Goal: Task Accomplishment & Management: Use online tool/utility

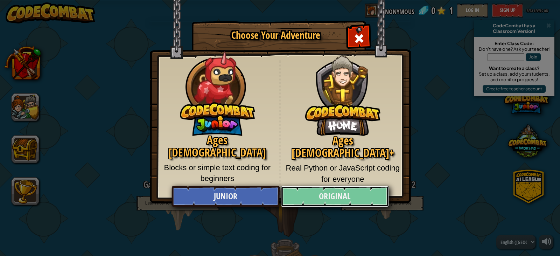
click at [321, 197] on link "Original" at bounding box center [335, 196] width 108 height 21
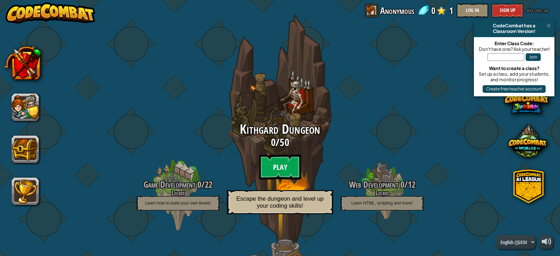
click at [266, 166] on btn "Play" at bounding box center [280, 166] width 42 height 25
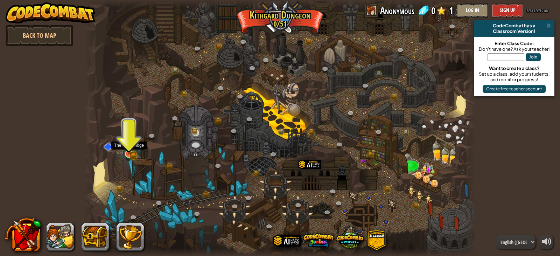
click at [129, 152] on img at bounding box center [129, 143] width 10 height 21
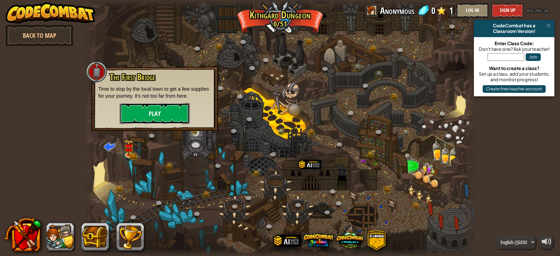
click at [153, 114] on button "Play" at bounding box center [155, 113] width 70 height 21
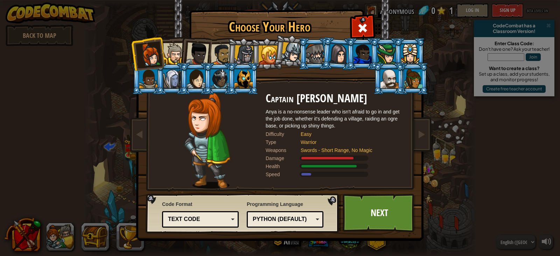
click at [192, 79] on div at bounding box center [196, 78] width 18 height 19
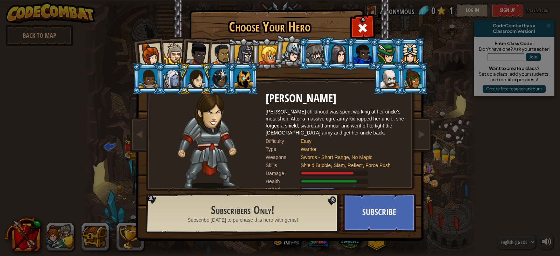
click at [170, 54] on div at bounding box center [173, 53] width 21 height 21
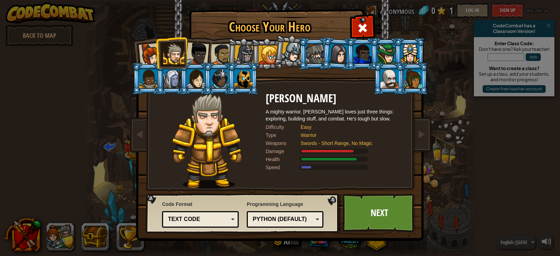
click at [193, 55] on div at bounding box center [197, 53] width 23 height 23
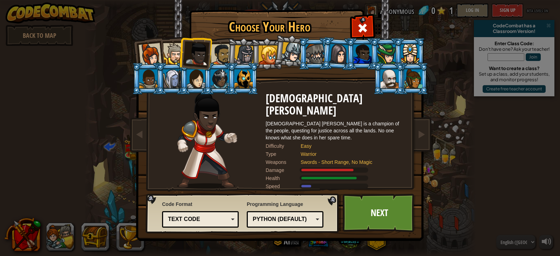
click at [291, 55] on div at bounding box center [291, 52] width 21 height 21
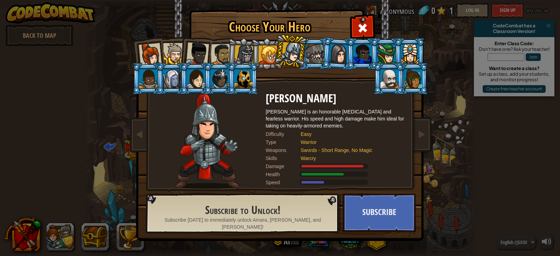
click at [338, 50] on div at bounding box center [339, 54] width 20 height 20
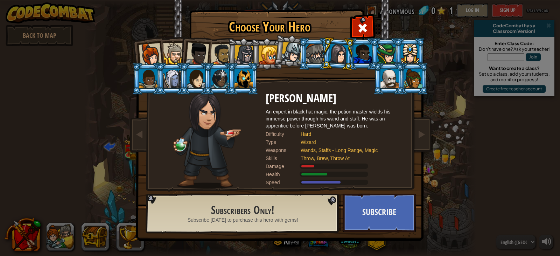
click at [151, 52] on div at bounding box center [150, 54] width 23 height 23
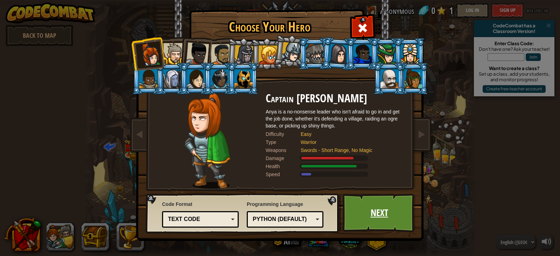
click at [385, 210] on link "Next" at bounding box center [378, 212] width 73 height 38
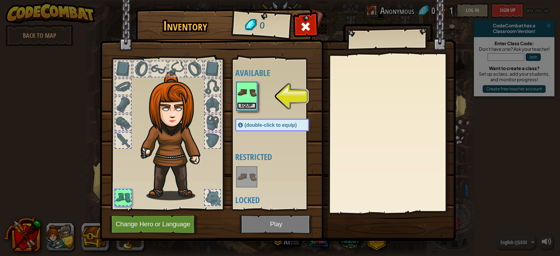
click at [247, 105] on button "Equip" at bounding box center [247, 105] width 20 height 7
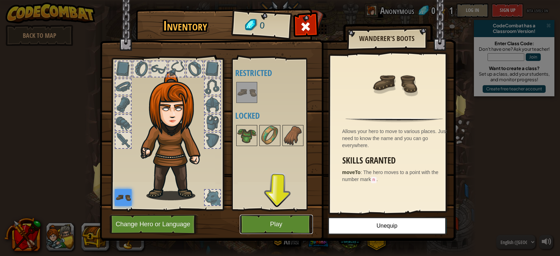
drag, startPoint x: 272, startPoint y: 216, endPoint x: 271, endPoint y: 220, distance: 4.2
click at [271, 220] on button "Play" at bounding box center [276, 223] width 73 height 19
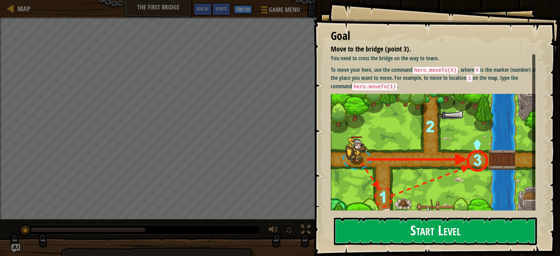
click at [367, 236] on button "Start Level" at bounding box center [435, 231] width 203 height 28
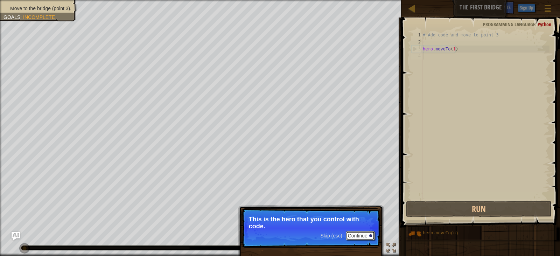
click at [354, 235] on button "Continue" at bounding box center [360, 235] width 29 height 9
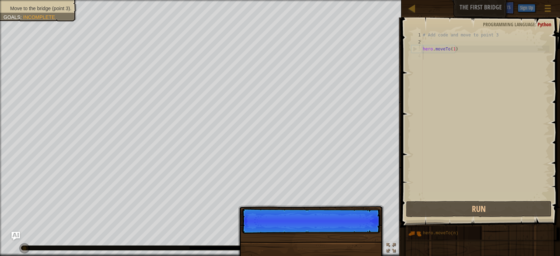
scroll to position [3, 0]
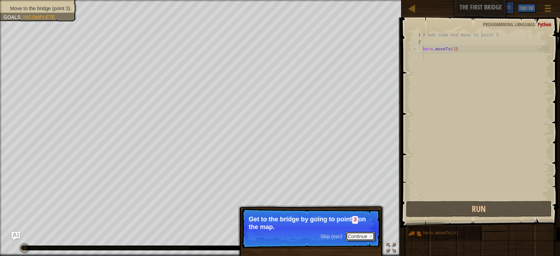
click at [357, 237] on button "Continue" at bounding box center [360, 236] width 29 height 9
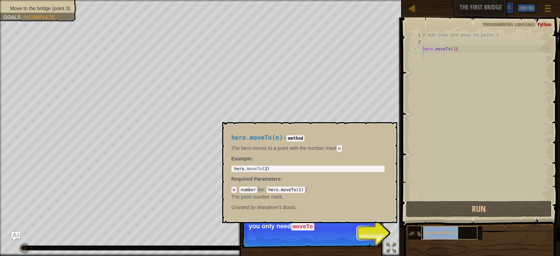
click at [431, 231] on span "hero.moveTo(n)" at bounding box center [440, 233] width 35 height 5
click at [442, 233] on span "hero.moveTo(n)" at bounding box center [440, 233] width 35 height 5
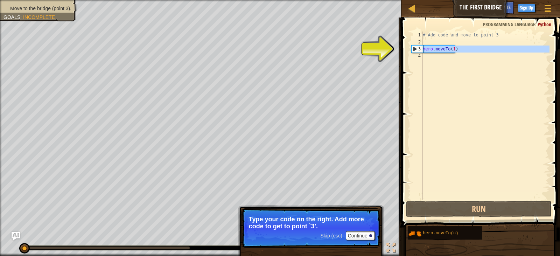
click at [413, 50] on div "3" at bounding box center [416, 48] width 11 height 7
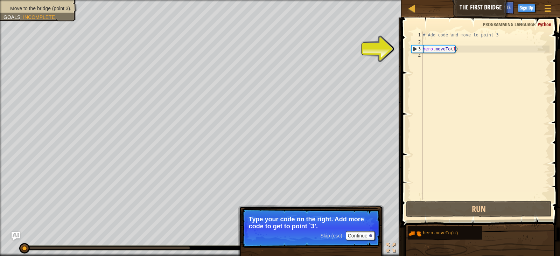
click at [413, 48] on div "3" at bounding box center [416, 48] width 11 height 7
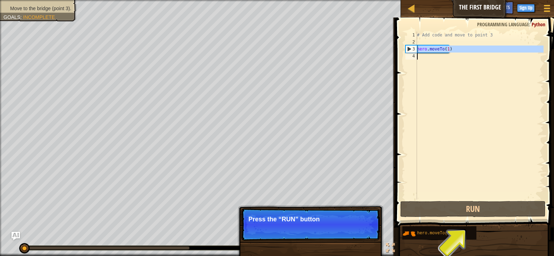
drag, startPoint x: 421, startPoint y: 49, endPoint x: 439, endPoint y: 53, distance: 19.0
click at [439, 53] on div "hero.moveTo(1) 1 2 3 4 # Add code and move to point 3 hero . moveTo ( 1 ) ההההה…" at bounding box center [474, 115] width 140 height 168
type textarea "hero.moveTo(1)"
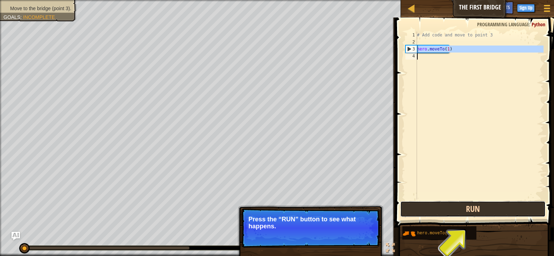
click at [455, 204] on button "Run" at bounding box center [474, 209] width 146 height 16
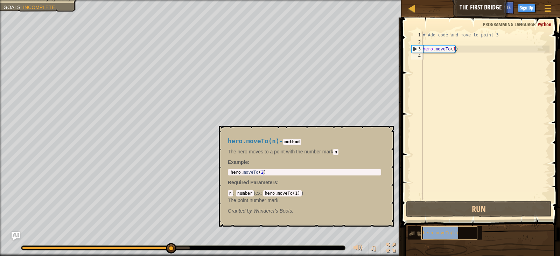
click at [442, 231] on span "hero.moveTo(n)" at bounding box center [440, 233] width 35 height 5
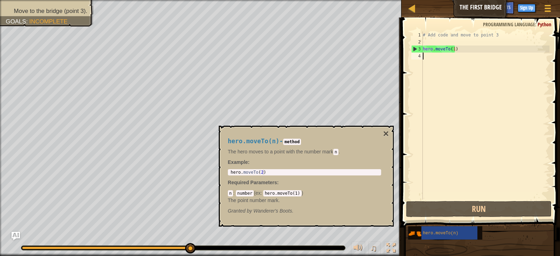
click at [285, 194] on code "hero.moveTo(1)" at bounding box center [282, 193] width 38 height 6
click at [293, 193] on code "hero.moveTo(1)" at bounding box center [282, 193] width 38 height 6
click at [245, 192] on code "number" at bounding box center [245, 193] width 18 height 6
type textarea "hero.moveTo(2)"
click at [260, 173] on div "hero . moveTo ( 2 )" at bounding box center [304, 177] width 150 height 15
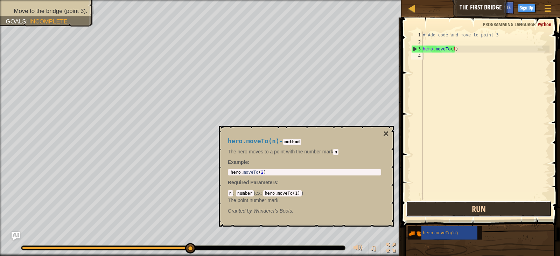
click at [433, 213] on button "Run" at bounding box center [479, 209] width 146 height 16
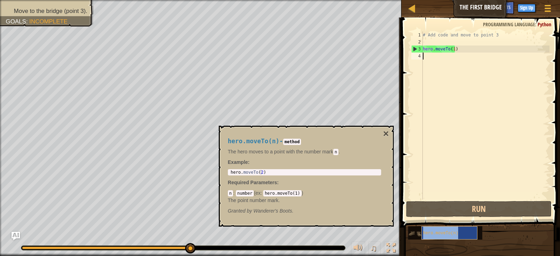
click at [445, 234] on span "hero.moveTo(n)" at bounding box center [440, 233] width 35 height 5
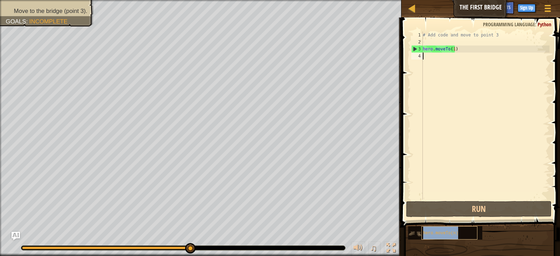
click at [444, 234] on span "hero.moveTo(n)" at bounding box center [440, 233] width 35 height 5
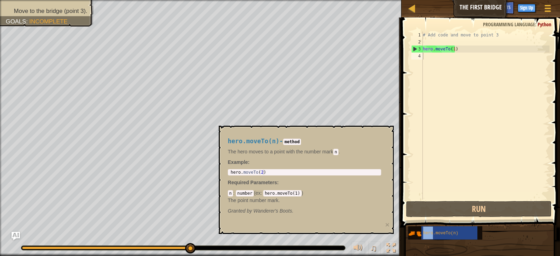
drag, startPoint x: 444, startPoint y: 234, endPoint x: 434, endPoint y: 67, distance: 167.1
click at [434, 67] on div "Hints 1 2 3 4 # Add code and move to point 3 hero . moveTo ( 1 ) הההההההההההההה…" at bounding box center [479, 134] width 161 height 235
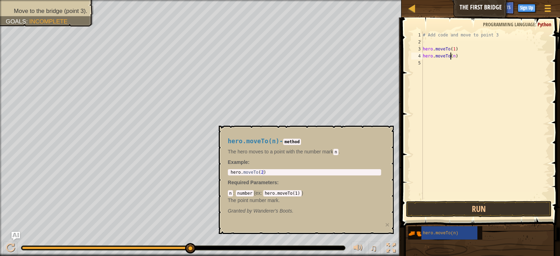
click at [450, 55] on div "# Add code and move to point 3 hero . moveTo ( 1 ) hero . moveTo ( n )" at bounding box center [485, 122] width 128 height 182
click at [293, 193] on code "hero.moveTo(1)" at bounding box center [282, 193] width 38 height 6
click at [452, 57] on div "# Add code and move to point 3 hero . moveTo ( 1 ) hero . moveTo ( n )" at bounding box center [485, 122] width 128 height 182
click at [439, 232] on span "hero.moveTo(n)" at bounding box center [440, 233] width 35 height 5
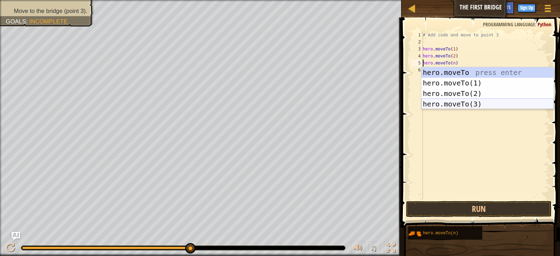
click at [478, 101] on div "hero.moveTo press enter hero.moveTo(1) press enter hero.moveTo(2) press enter h…" at bounding box center [487, 98] width 132 height 63
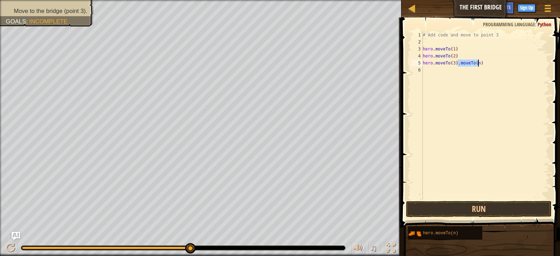
drag, startPoint x: 457, startPoint y: 64, endPoint x: 481, endPoint y: 64, distance: 24.1
click at [481, 64] on div "# Add code and move to point 3 hero . moveTo ( 1 ) hero . moveTo ( 2 ) hero . m…" at bounding box center [485, 122] width 128 height 182
type textarea "hero.moveTo(3)."
click at [455, 210] on button "Run" at bounding box center [479, 209] width 146 height 16
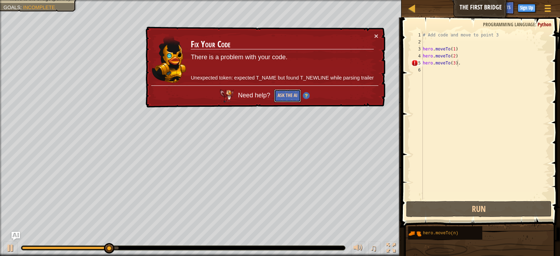
click at [287, 93] on button "Ask the AI" at bounding box center [287, 95] width 27 height 13
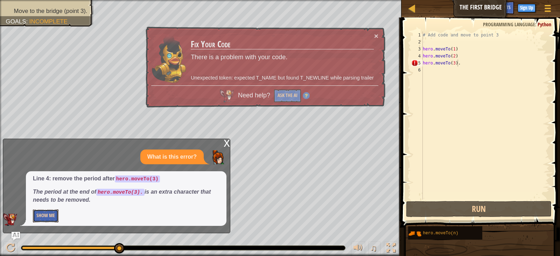
click at [48, 213] on button "Show Me" at bounding box center [46, 215] width 26 height 13
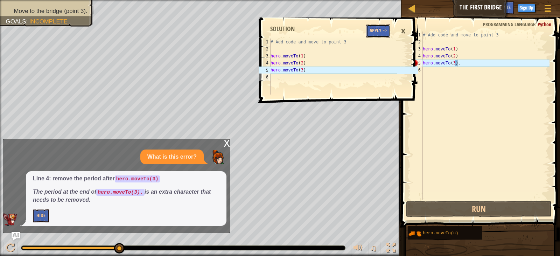
click at [381, 28] on button "Apply =>" at bounding box center [378, 30] width 24 height 13
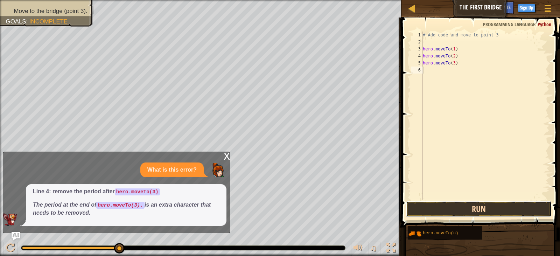
click at [438, 205] on button "Run" at bounding box center [479, 209] width 146 height 16
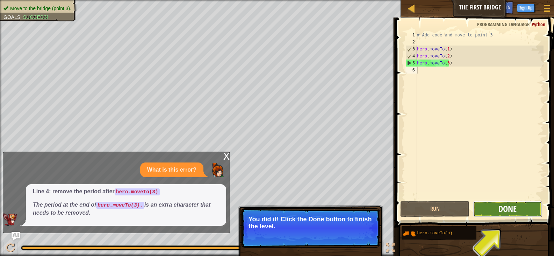
click at [510, 209] on span "Done" at bounding box center [508, 208] width 18 height 11
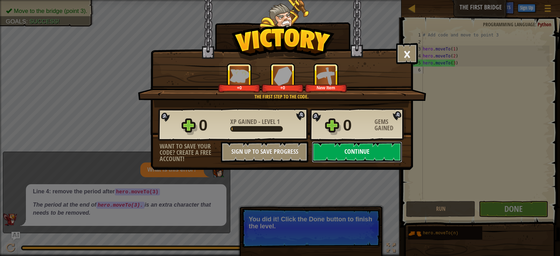
click at [355, 149] on button "Continue" at bounding box center [357, 151] width 90 height 21
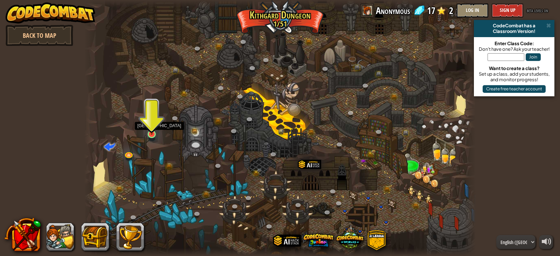
click at [151, 128] on img at bounding box center [152, 123] width 10 height 22
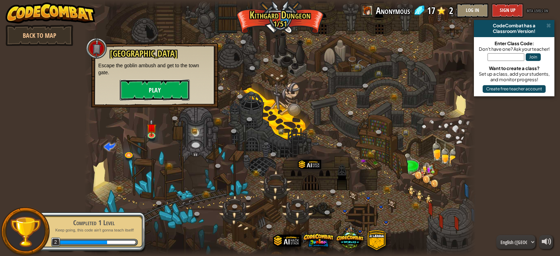
click at [169, 89] on button "Play" at bounding box center [155, 89] width 70 height 21
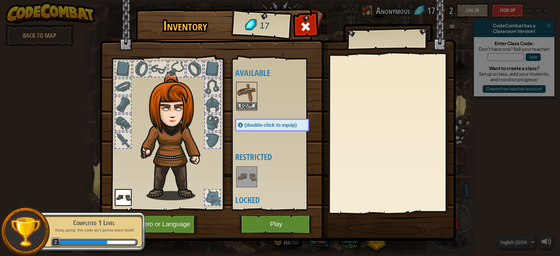
click at [251, 91] on img at bounding box center [247, 93] width 20 height 20
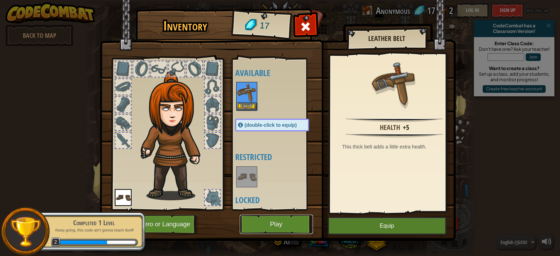
click at [281, 227] on button "Play" at bounding box center [276, 223] width 73 height 19
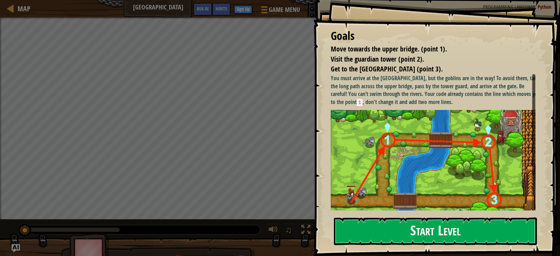
click at [425, 231] on button "Start Level" at bounding box center [435, 231] width 203 height 28
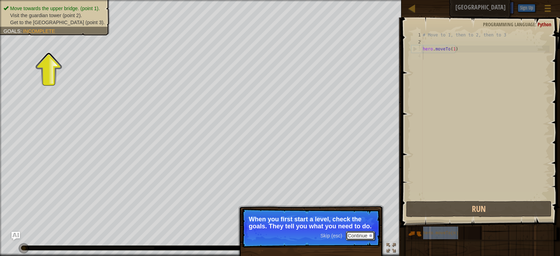
click at [362, 233] on button "Continue" at bounding box center [360, 235] width 29 height 9
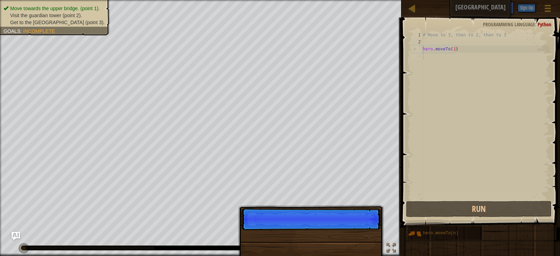
scroll to position [3, 0]
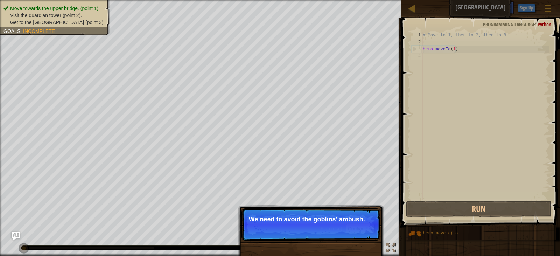
click at [332, 232] on div "Skip (esc) Continue" at bounding box center [347, 228] width 54 height 9
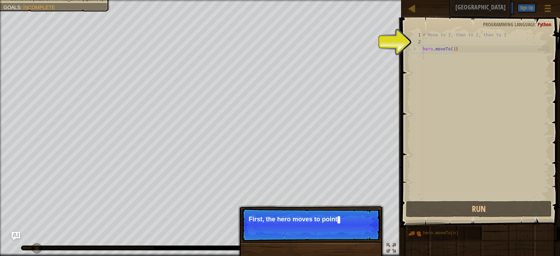
click at [345, 229] on p "Skip (esc) Continue First, the hero moves to point" at bounding box center [310, 224] width 139 height 33
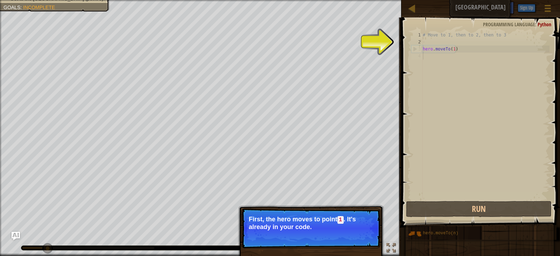
click at [354, 230] on p "Skip (esc) Continue First, the hero moves to point 1 . It's already in your cod…" at bounding box center [310, 228] width 139 height 40
click at [352, 230] on p "Skip (esc) Continue First, the hero moves to point 1 . It's already in your cod…" at bounding box center [310, 228] width 139 height 40
click at [359, 237] on button "Continue" at bounding box center [360, 236] width 29 height 9
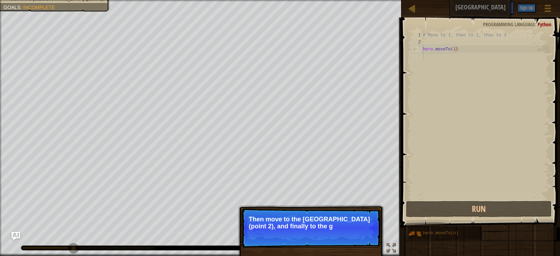
click at [357, 233] on p "Skip (esc) Continue Then move to the [GEOGRAPHIC_DATA] (point 2), and finally t…" at bounding box center [310, 227] width 139 height 39
click at [352, 234] on button "Continue" at bounding box center [360, 235] width 29 height 9
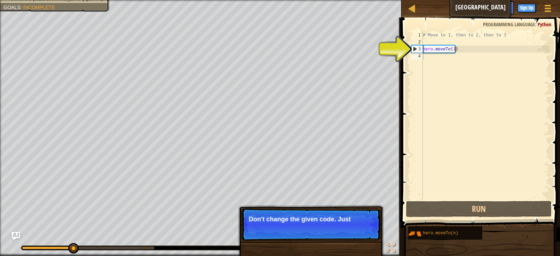
click at [349, 234] on p "Skip (esc) Continue Don't change the given code. Just" at bounding box center [310, 224] width 139 height 32
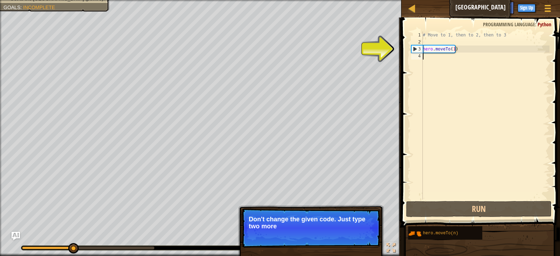
click at [350, 229] on p "Don't change the given code. Just type two more" at bounding box center [311, 222] width 124 height 14
click at [350, 229] on p "Don't change the given code. Just type two more methods here." at bounding box center [311, 222] width 124 height 14
click at [353, 233] on button "Continue" at bounding box center [360, 235] width 29 height 9
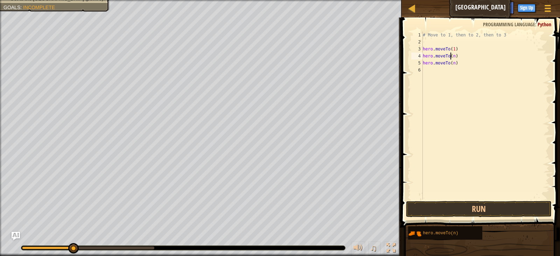
click at [451, 56] on div "# Move to 1, then to 2, then to 3 hero . moveTo ( 1 ) hero . moveTo ( n ) hero …" at bounding box center [485, 122] width 128 height 182
click at [452, 56] on div "# Move to 1, then to 2, then to 3 hero . moveTo ( 1 ) hero . moveTo ( n ) hero …" at bounding box center [485, 122] width 128 height 182
click at [452, 65] on div "# Move to 1, then to 2, then to 3 hero . moveTo ( 1 ) hero . moveTo ( 2 ) hero …" at bounding box center [485, 122] width 128 height 182
type textarea "hero.moveTo(3)"
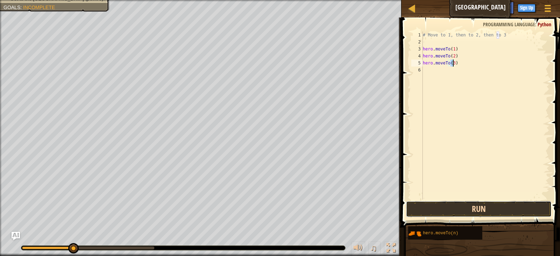
click at [459, 211] on button "Run" at bounding box center [479, 209] width 146 height 16
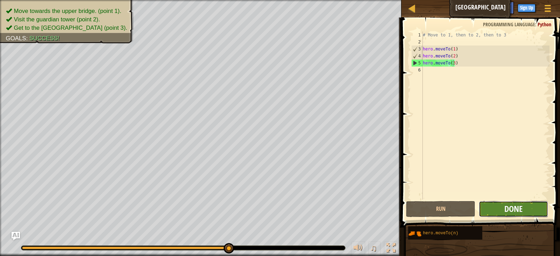
click at [504, 208] on span "Done" at bounding box center [513, 208] width 18 height 11
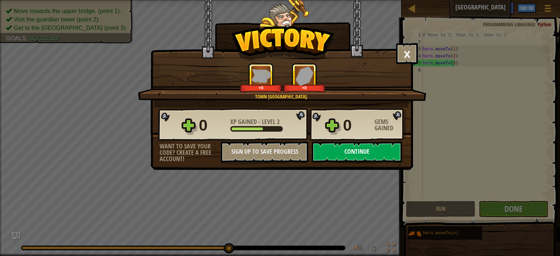
click at [357, 147] on button "Continue" at bounding box center [357, 151] width 90 height 21
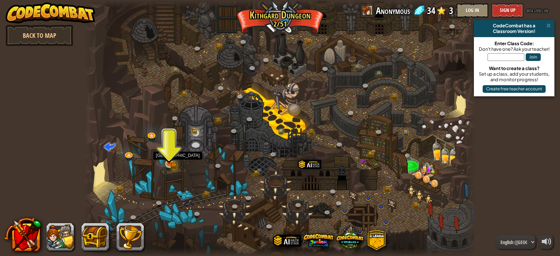
click at [169, 160] on img at bounding box center [169, 153] width 10 height 21
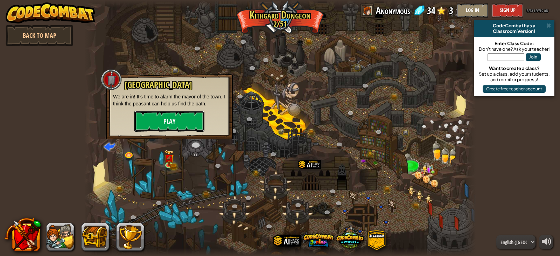
click at [173, 120] on button "Play" at bounding box center [169, 121] width 70 height 21
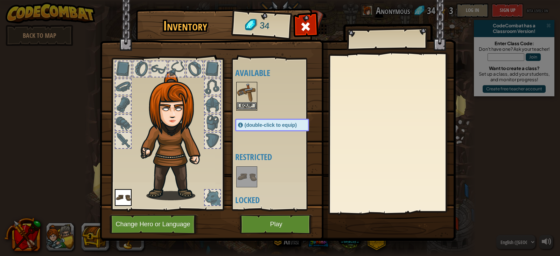
click at [247, 92] on img at bounding box center [247, 93] width 20 height 20
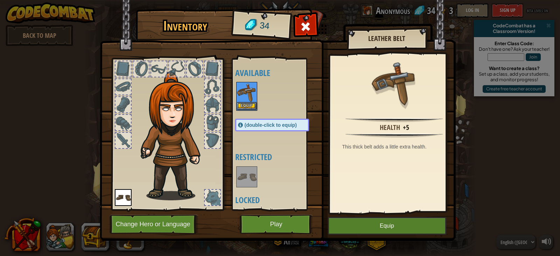
click at [247, 92] on img at bounding box center [247, 93] width 20 height 20
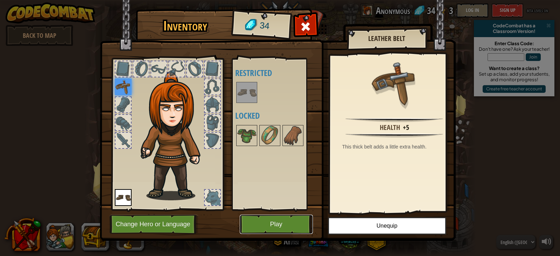
click at [283, 223] on button "Play" at bounding box center [276, 223] width 73 height 19
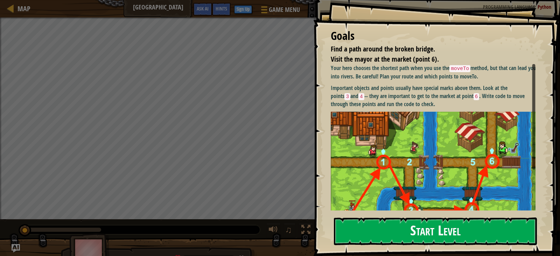
click at [401, 232] on button "Start Level" at bounding box center [435, 231] width 203 height 28
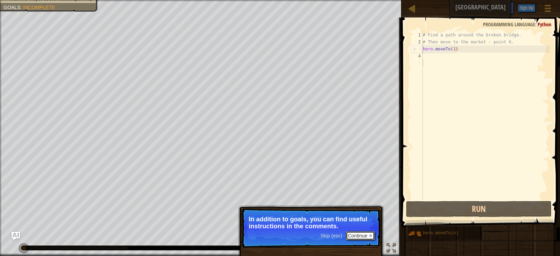
click at [360, 236] on button "Continue" at bounding box center [360, 235] width 29 height 9
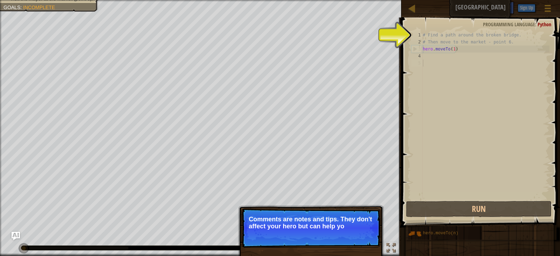
click at [338, 237] on p "Skip (esc) Continue Comments are notes and tips. They don't affect your hero bu…" at bounding box center [310, 227] width 139 height 39
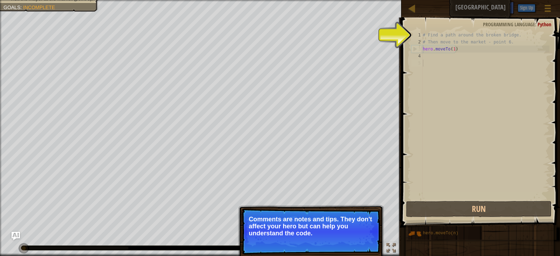
click at [347, 232] on p "Comments are notes and tips. They don't affect your hero but can help you under…" at bounding box center [311, 225] width 124 height 21
click at [355, 239] on button "Continue" at bounding box center [360, 242] width 29 height 9
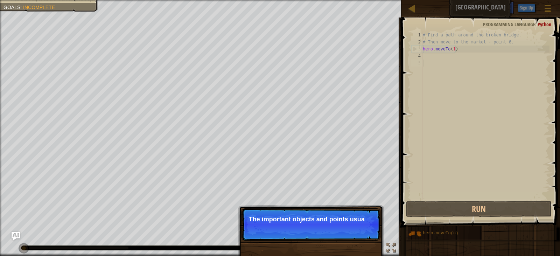
click at [345, 229] on p "Skip (esc) Continue The important objects and points usua" at bounding box center [310, 224] width 139 height 32
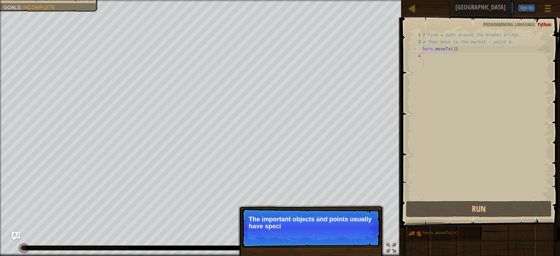
click at [342, 229] on p "The important objects and points usually have speci" at bounding box center [311, 222] width 124 height 14
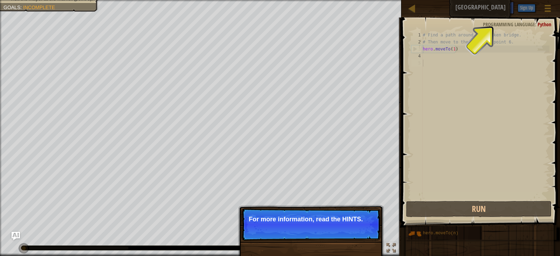
click at [349, 227] on button "Continue" at bounding box center [360, 228] width 29 height 9
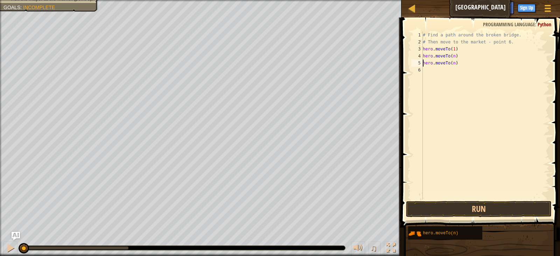
click at [452, 56] on div "# Find a path around the broken bridge. # Then move to the market - point 6. he…" at bounding box center [485, 122] width 128 height 182
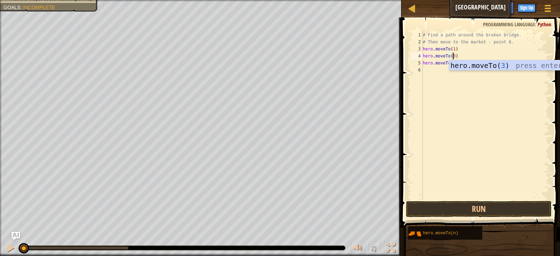
scroll to position [3, 2]
click at [452, 63] on div "# Find a path around the broken bridge. # Then move to the market - point 6. he…" at bounding box center [485, 122] width 128 height 182
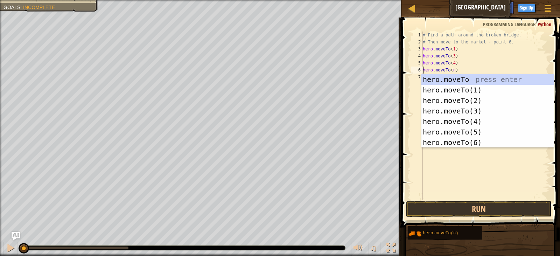
click at [452, 71] on div "# Find a path around the broken bridge. # Then move to the market - point 6. he…" at bounding box center [485, 122] width 128 height 182
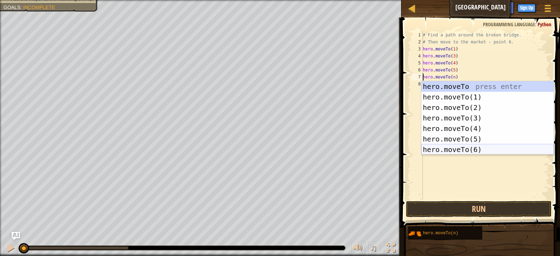
click at [456, 147] on div "hero.moveTo press enter hero.moveTo(1) press enter hero.moveTo(2) press enter h…" at bounding box center [487, 128] width 132 height 94
type textarea "hero.moveTo(6).moveTo(n)"
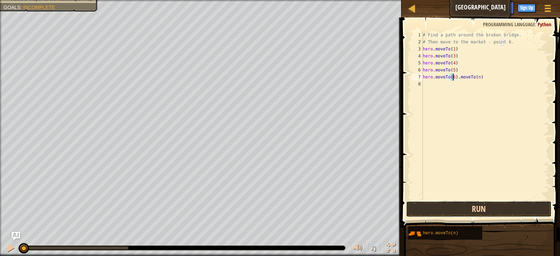
click at [458, 209] on button "Run" at bounding box center [479, 209] width 146 height 16
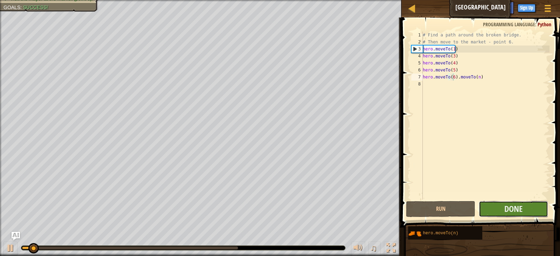
click at [499, 208] on button "Done" at bounding box center [513, 209] width 69 height 16
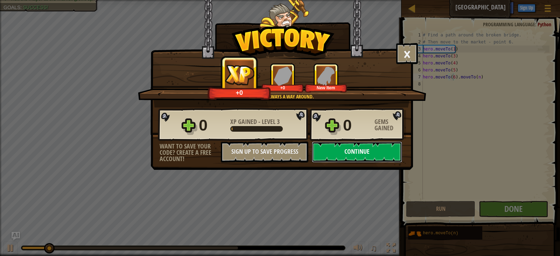
click at [369, 151] on button "Continue" at bounding box center [357, 151] width 90 height 21
